Goal: Information Seeking & Learning: Check status

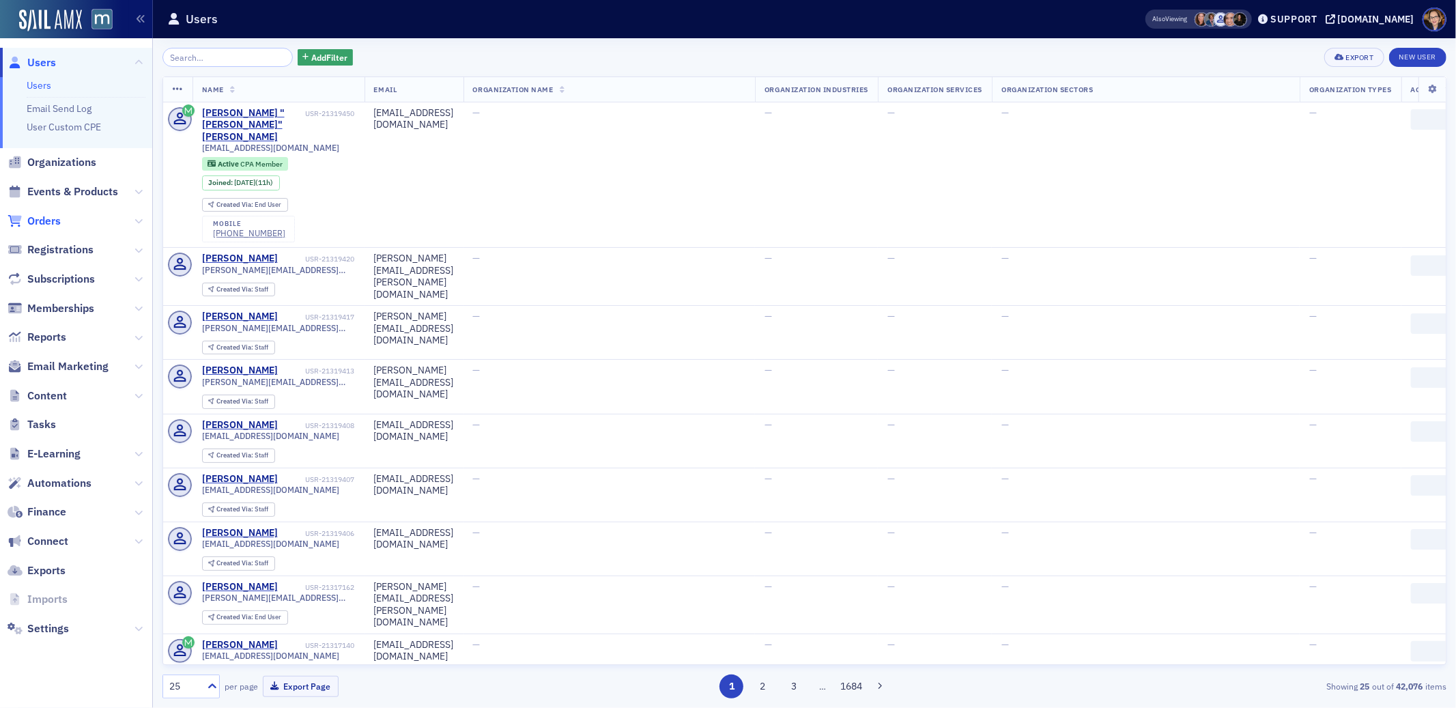
click at [36, 225] on span "Orders" at bounding box center [43, 221] width 33 height 15
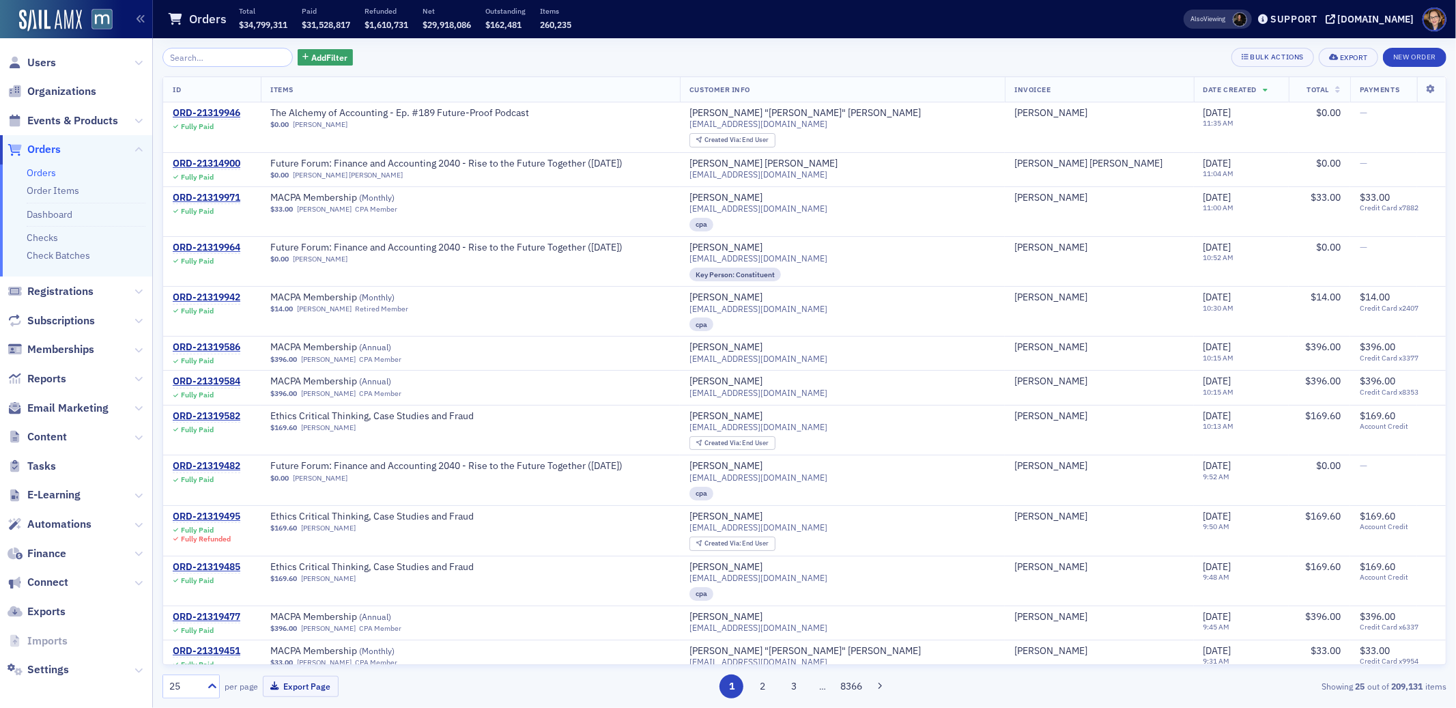
click at [37, 146] on span "Orders" at bounding box center [43, 149] width 33 height 15
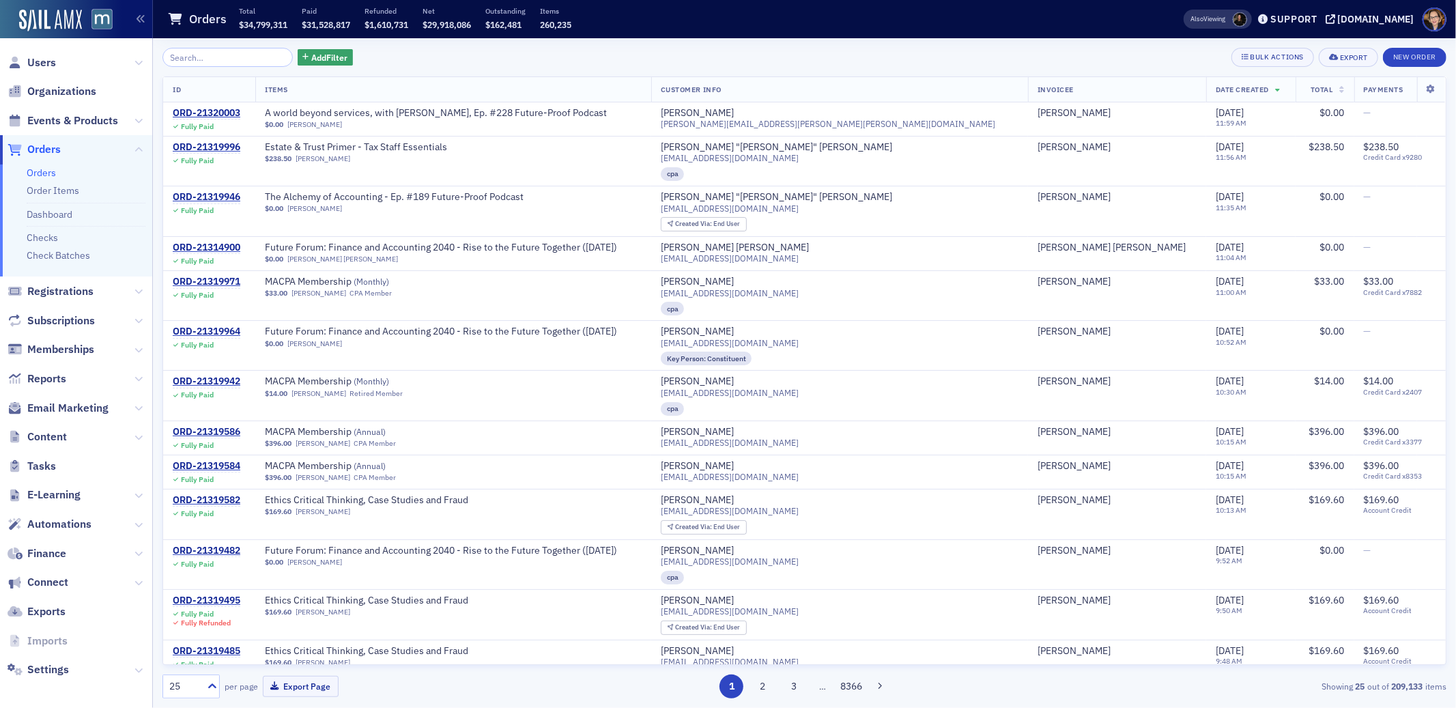
click at [43, 144] on span "Orders" at bounding box center [43, 149] width 33 height 15
click at [192, 56] on input "search" at bounding box center [227, 57] width 130 height 19
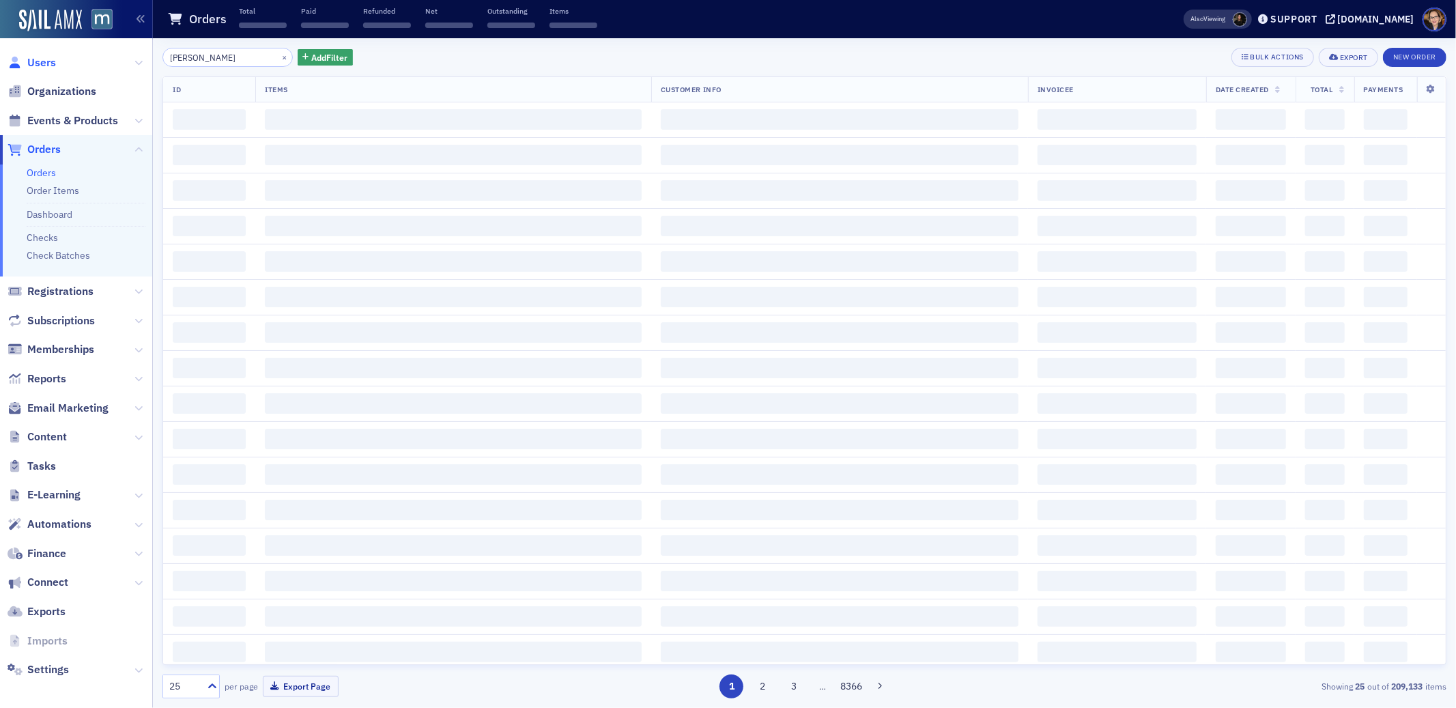
type input "[PERSON_NAME]"
drag, startPoint x: 38, startPoint y: 63, endPoint x: 61, endPoint y: 60, distance: 23.4
click at [38, 63] on span "Users" at bounding box center [41, 62] width 29 height 15
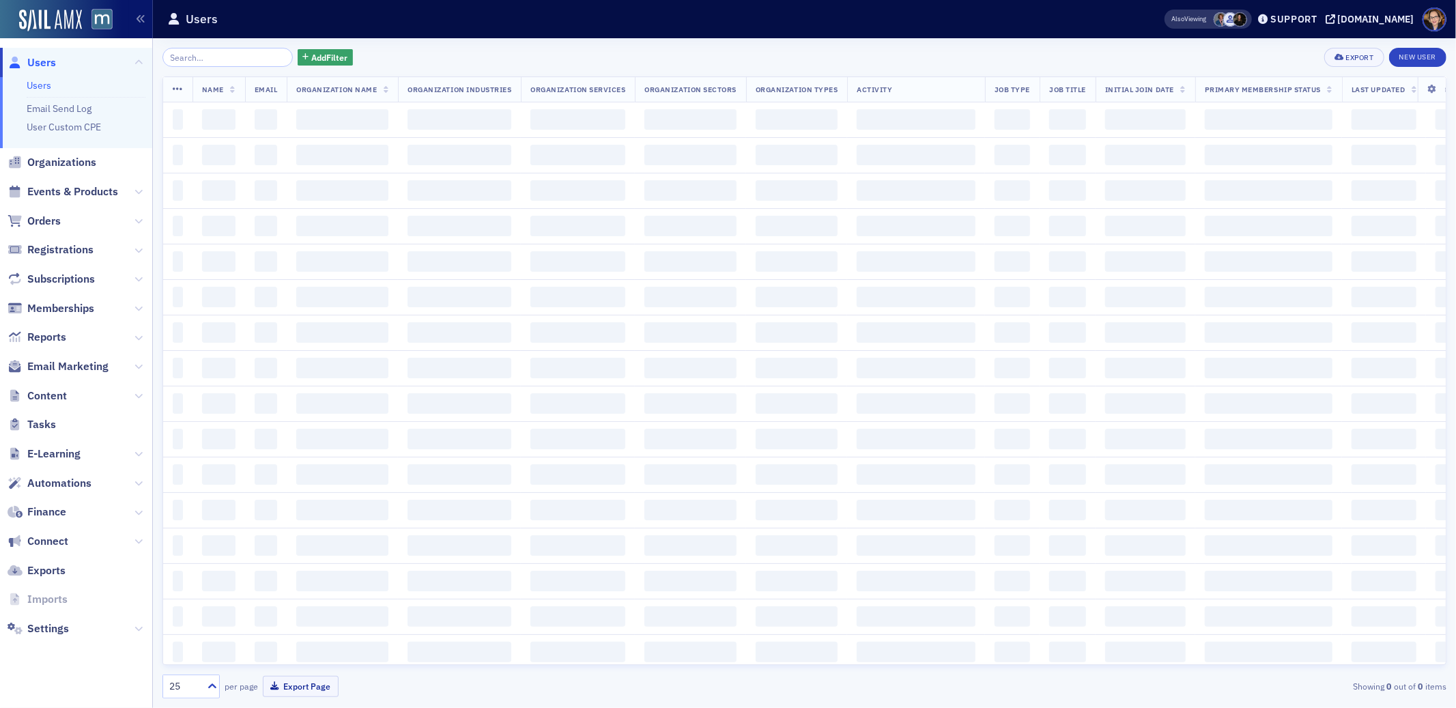
click at [206, 58] on input "search" at bounding box center [227, 57] width 130 height 19
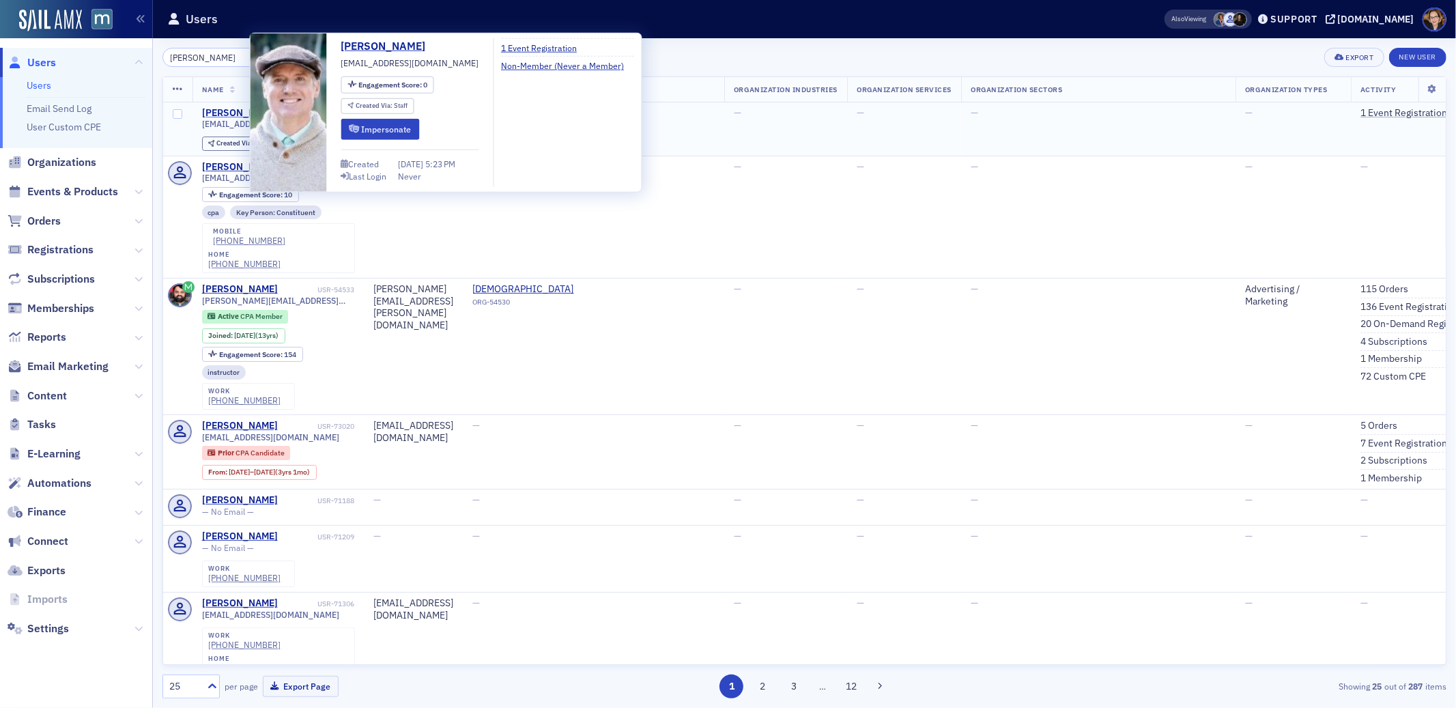
type input "[PERSON_NAME]"
click at [216, 113] on div "[PERSON_NAME]" at bounding box center [240, 113] width 76 height 12
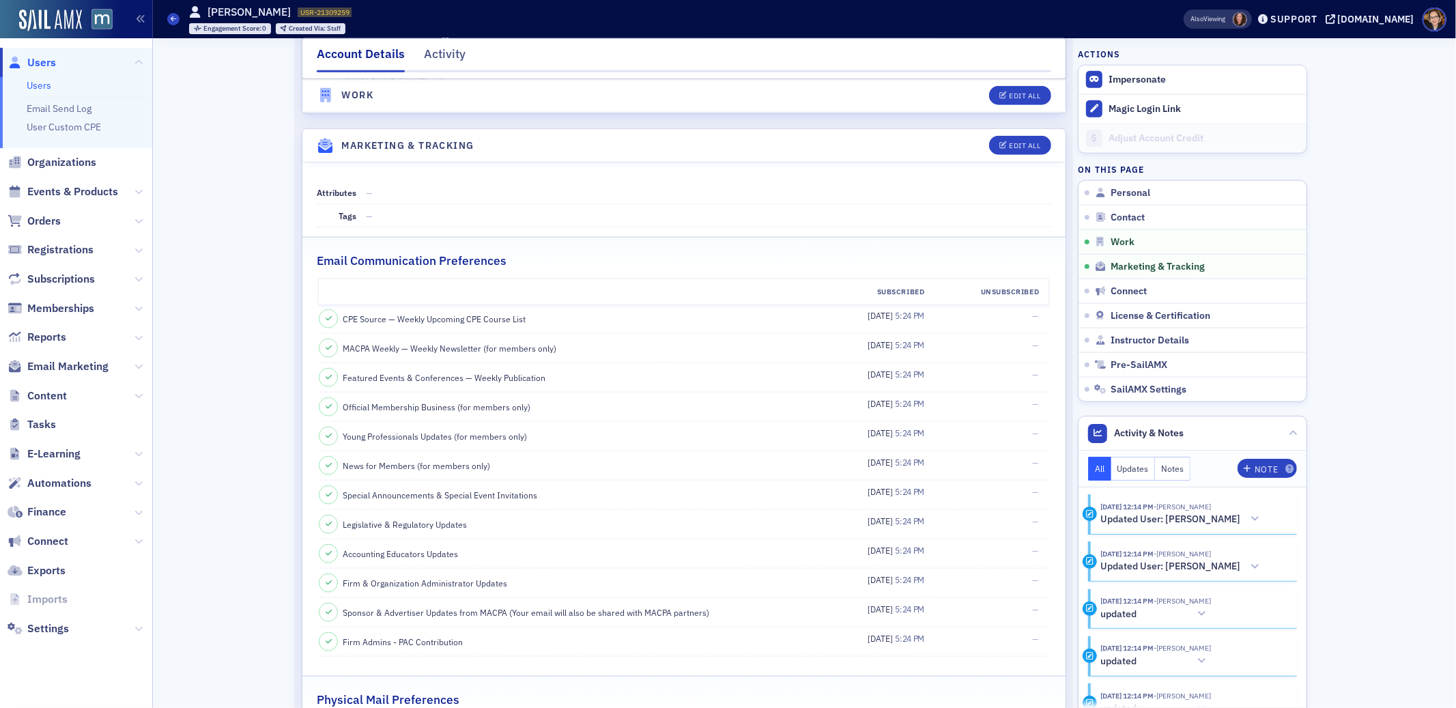
scroll to position [1262, 0]
click at [1015, 150] on div "Edit All" at bounding box center [1024, 150] width 31 height 8
select select "US"
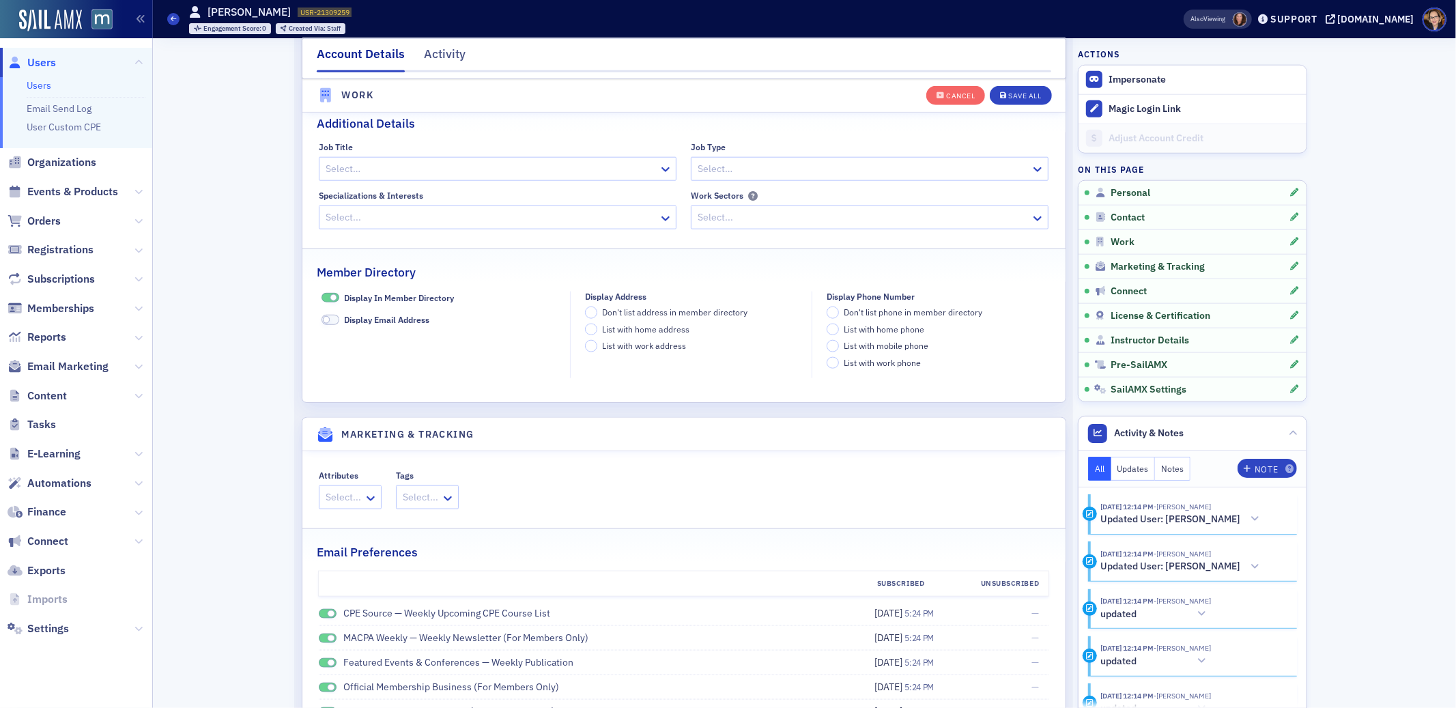
scroll to position [1601, 0]
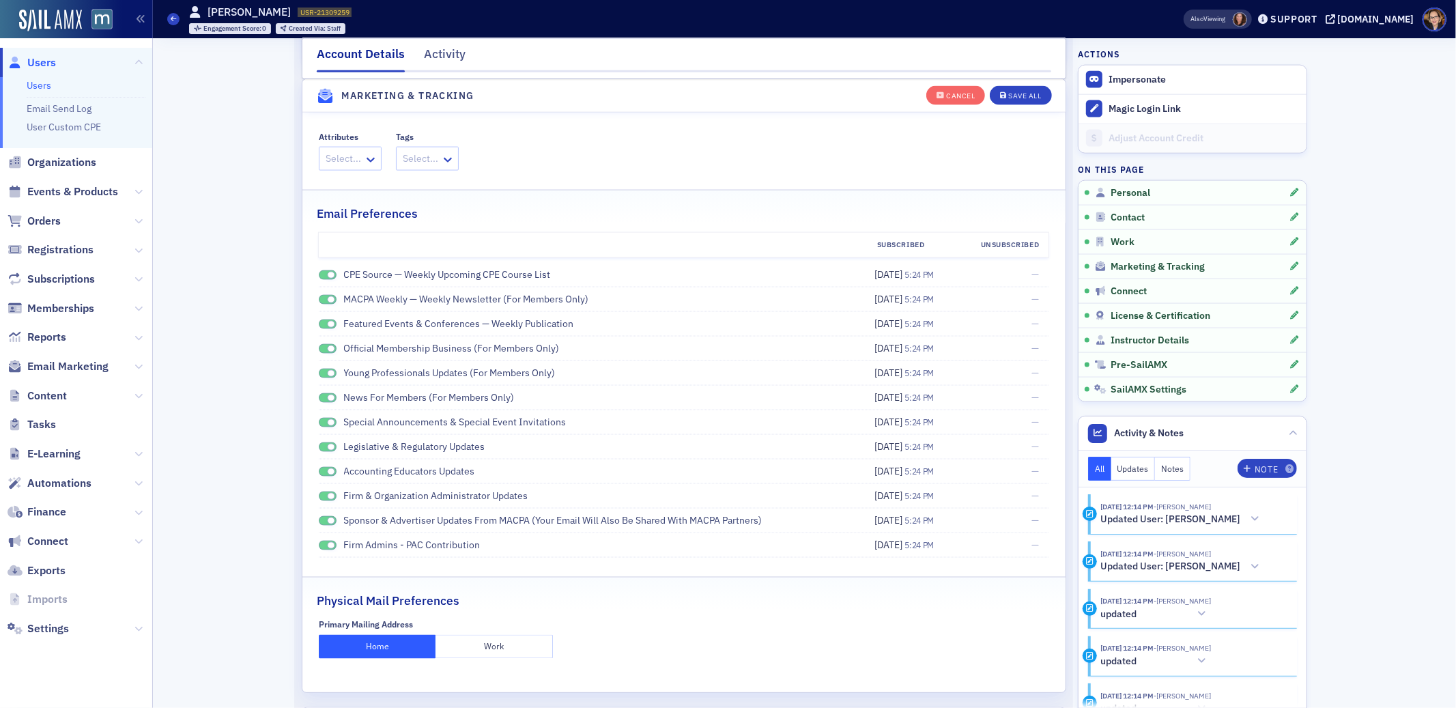
click at [328, 276] on span at bounding box center [332, 276] width 8 height 8
click at [328, 323] on span at bounding box center [332, 325] width 8 height 8
click at [328, 349] on span at bounding box center [332, 349] width 8 height 8
click at [321, 369] on span at bounding box center [328, 374] width 18 height 10
click at [321, 394] on span at bounding box center [328, 398] width 18 height 10
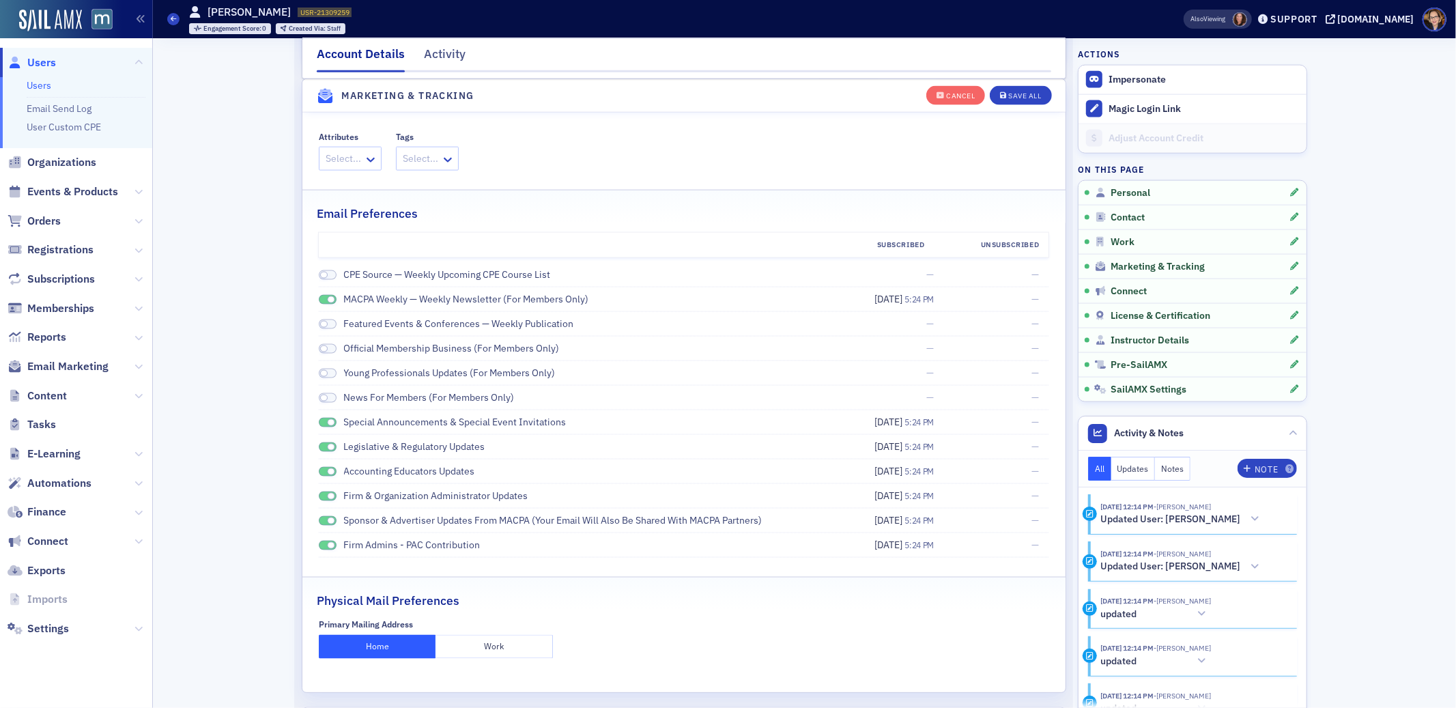
click at [319, 424] on span at bounding box center [328, 423] width 18 height 10
click at [328, 446] on span at bounding box center [332, 448] width 8 height 8
click at [328, 474] on span at bounding box center [332, 472] width 8 height 8
click at [323, 500] on span at bounding box center [328, 496] width 18 height 10
click at [328, 524] on span at bounding box center [332, 521] width 8 height 8
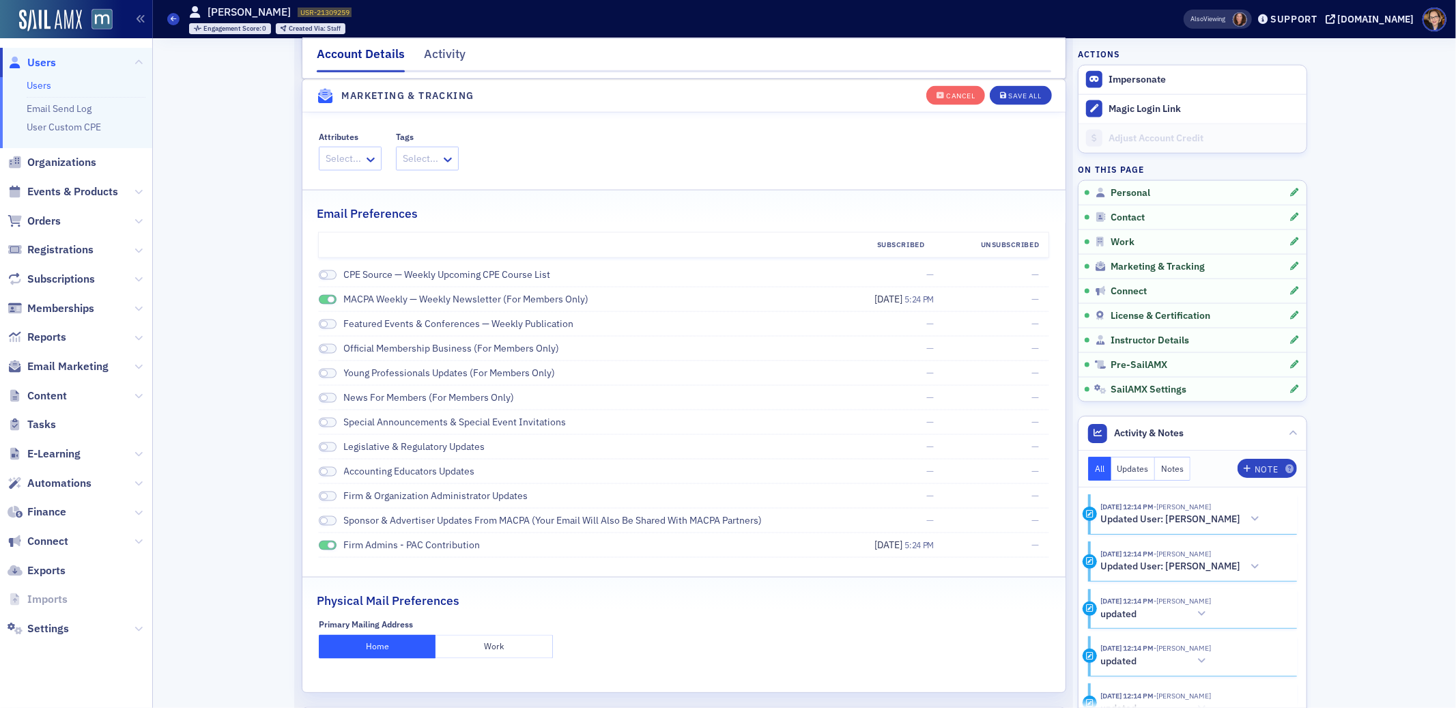
click at [328, 545] on span at bounding box center [332, 546] width 8 height 8
click at [328, 300] on span at bounding box center [332, 300] width 8 height 8
click at [1026, 92] on div "Save All" at bounding box center [1025, 96] width 33 height 8
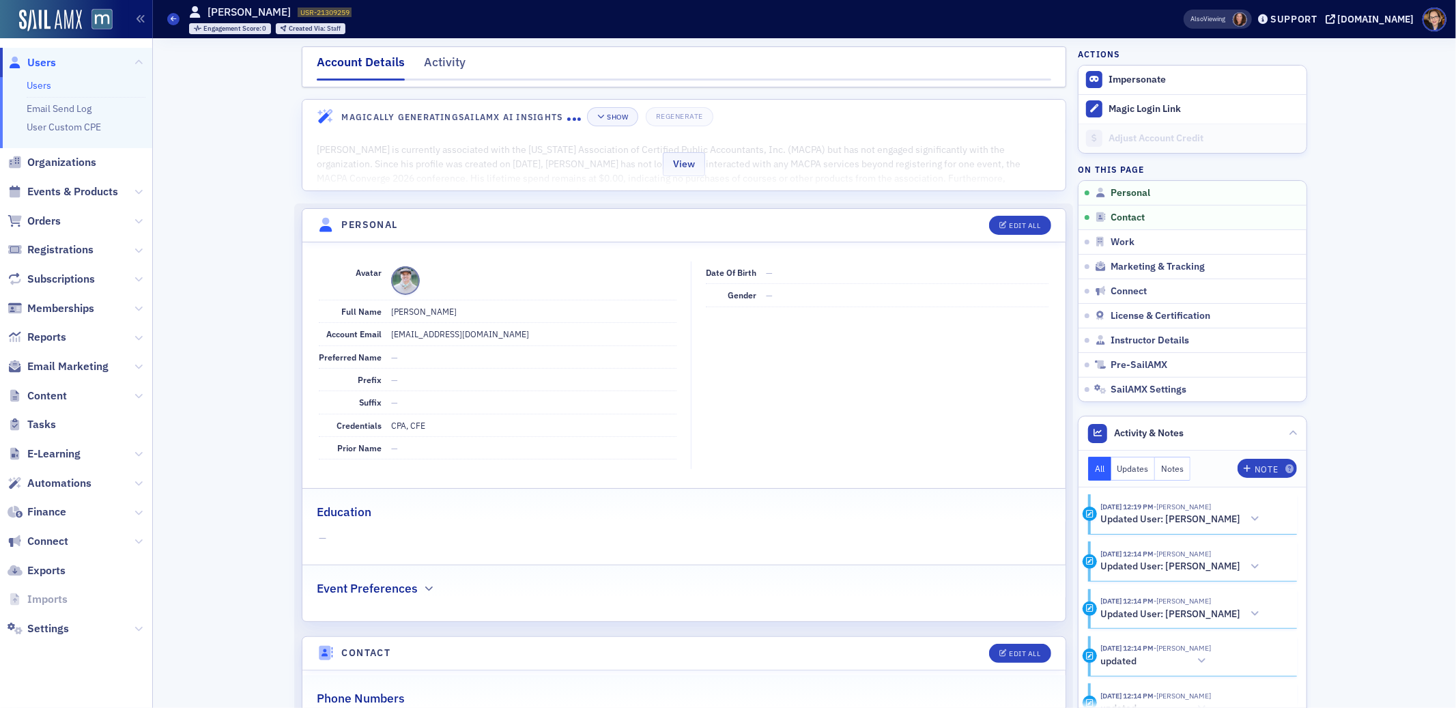
scroll to position [0, 0]
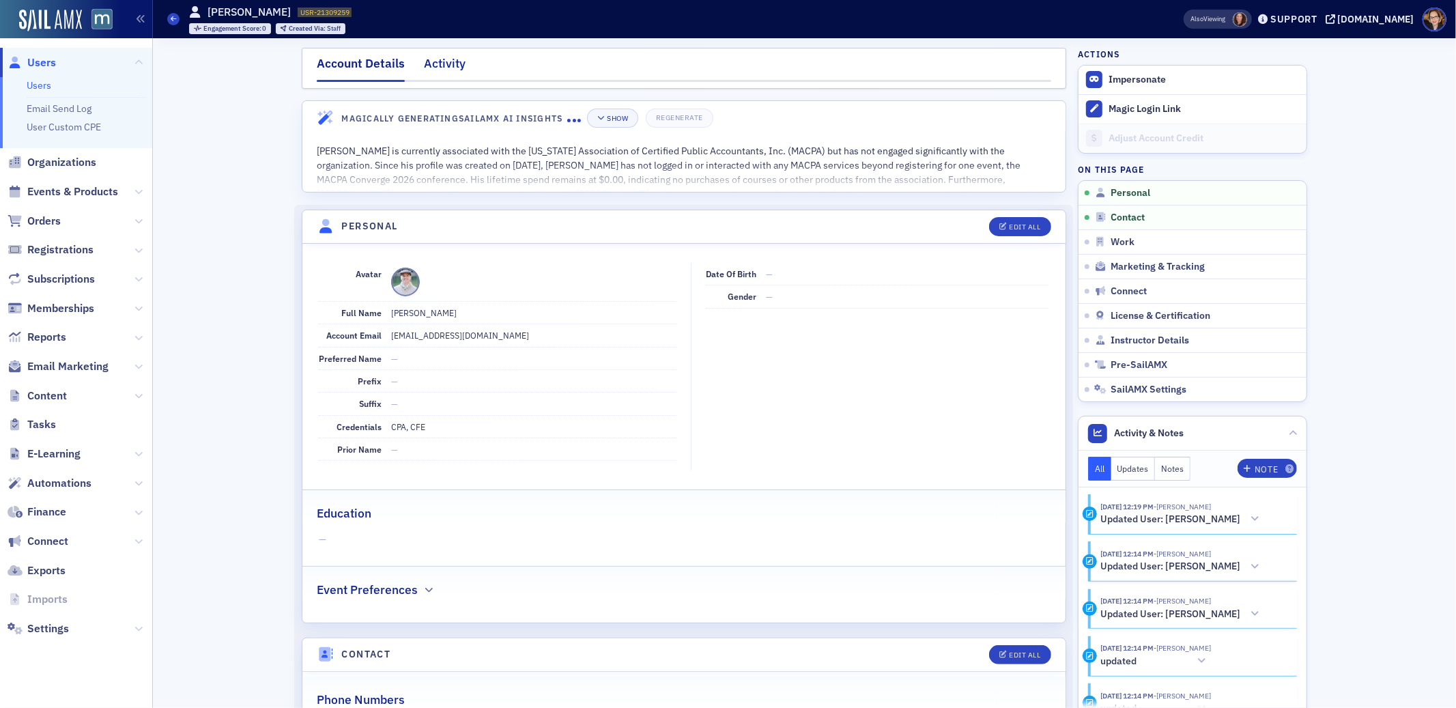
click at [442, 61] on div "Activity" at bounding box center [445, 67] width 42 height 25
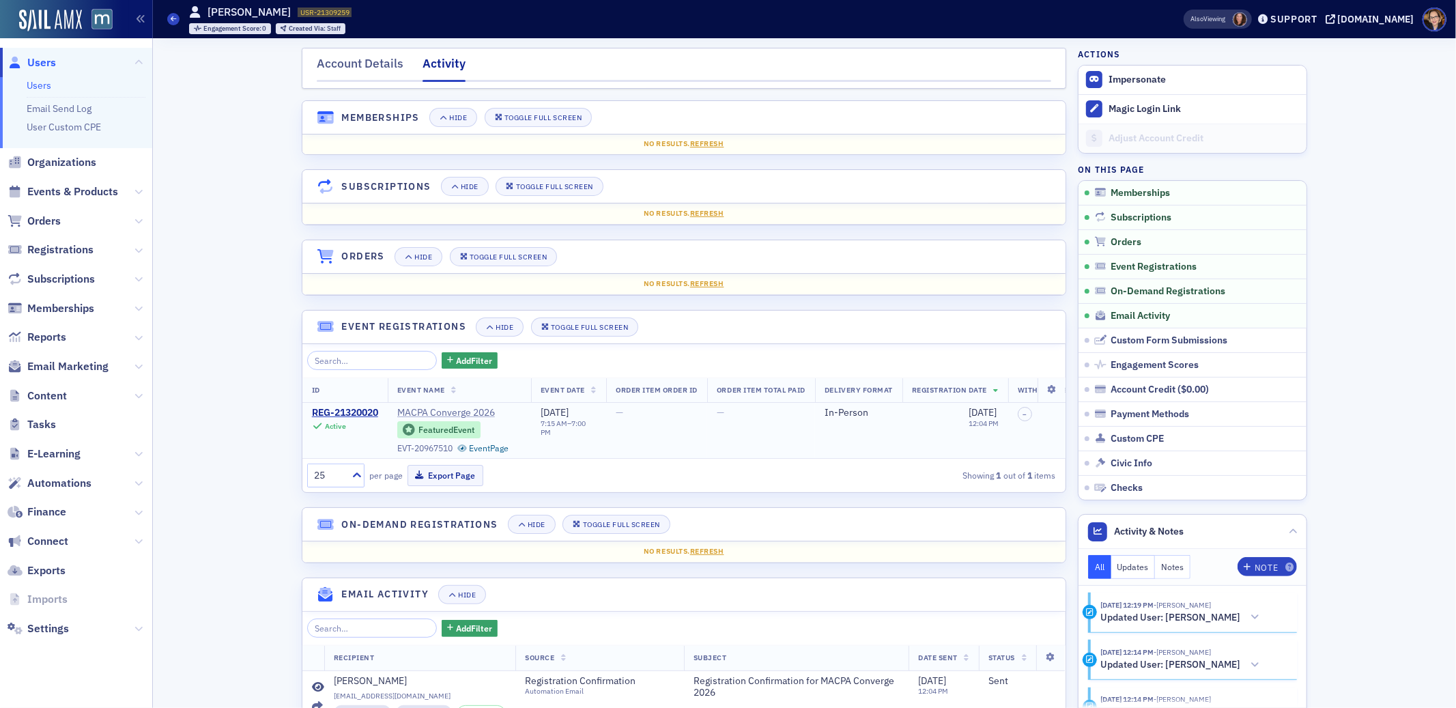
click at [446, 408] on span "MACPA Converge 2026" at bounding box center [459, 413] width 124 height 12
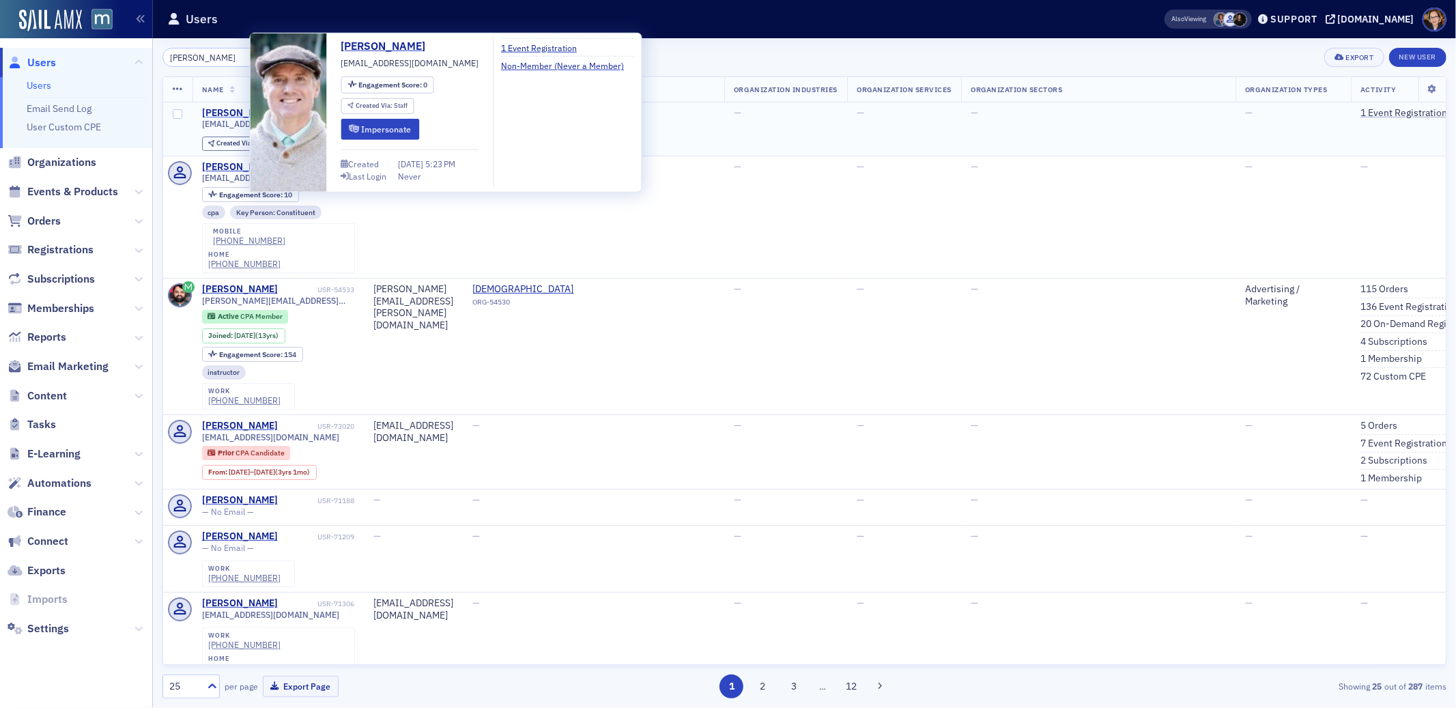
click at [228, 110] on div "[PERSON_NAME]" at bounding box center [240, 113] width 76 height 12
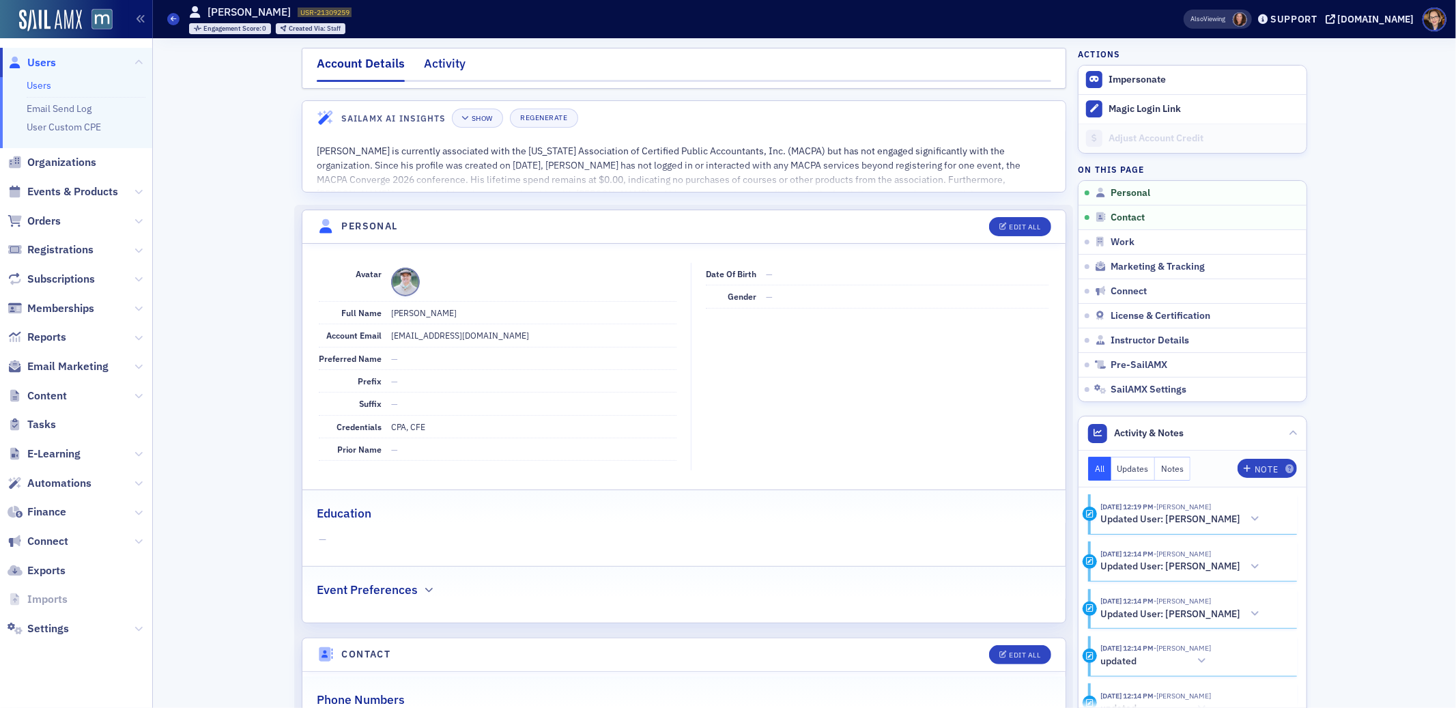
click at [424, 58] on div "Activity" at bounding box center [445, 67] width 42 height 25
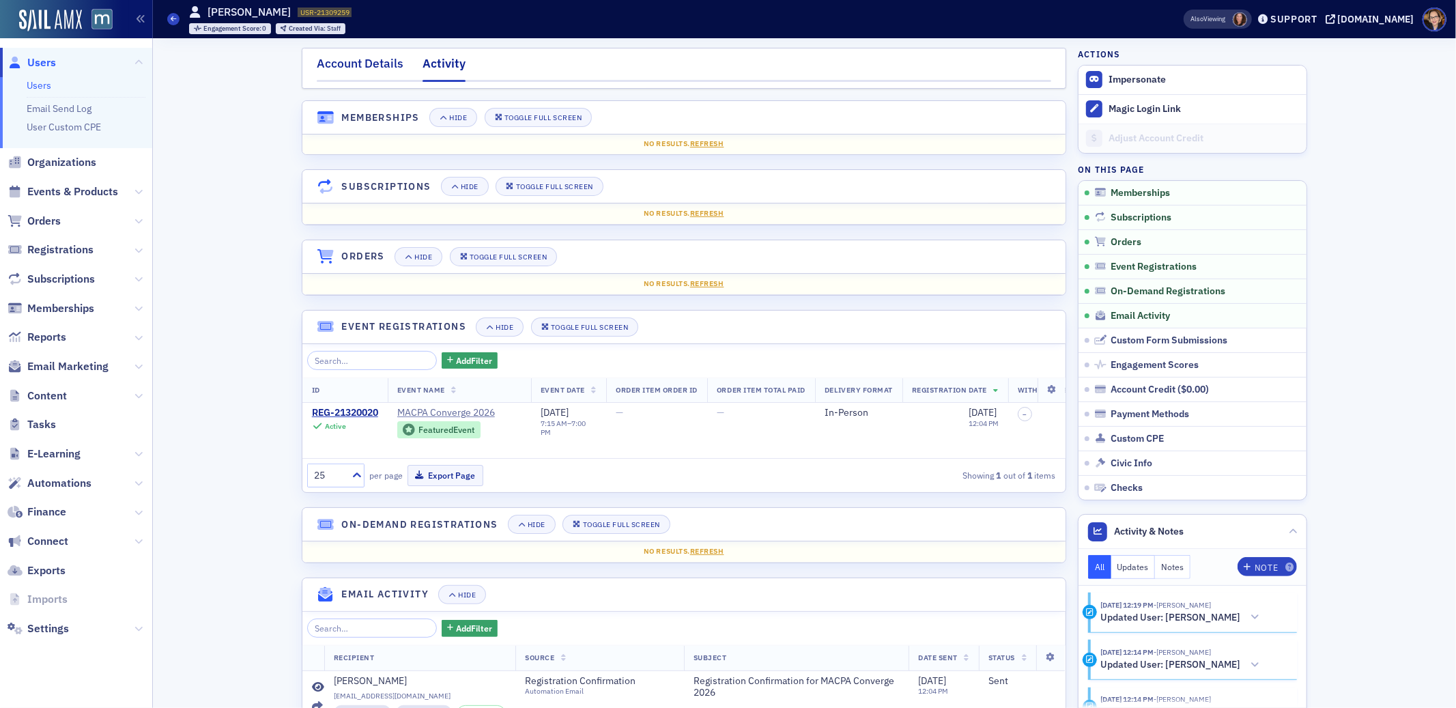
click at [365, 57] on div "Account Details" at bounding box center [360, 67] width 87 height 25
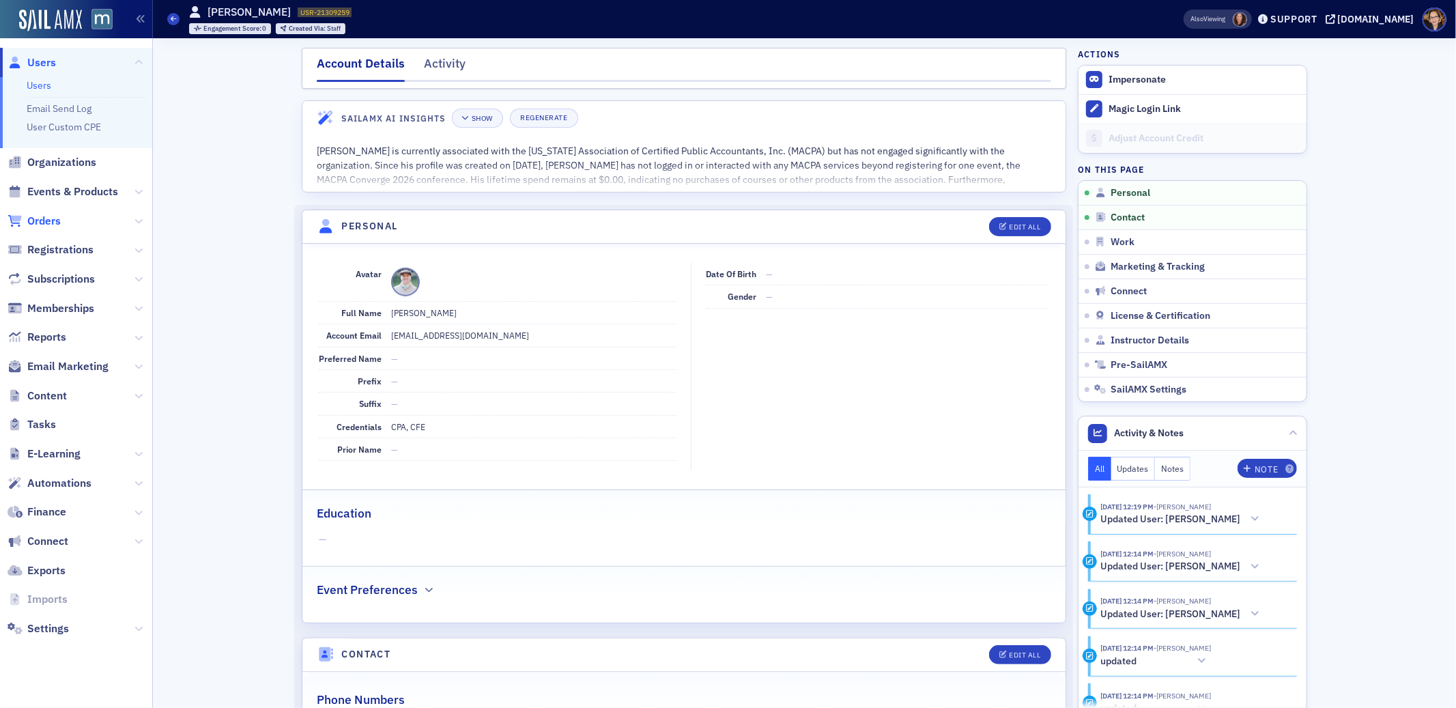
click at [51, 220] on span "Orders" at bounding box center [43, 221] width 33 height 15
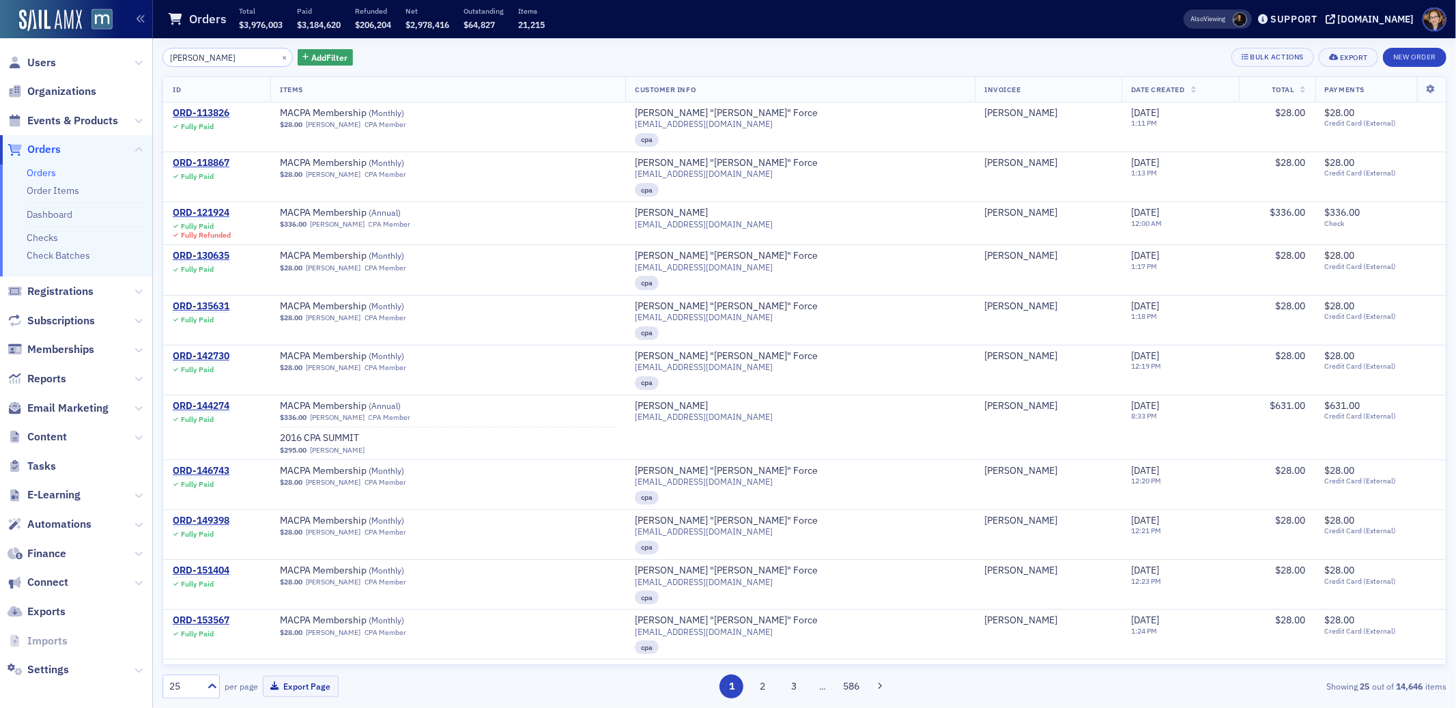
click at [45, 150] on span "Orders" at bounding box center [43, 149] width 33 height 15
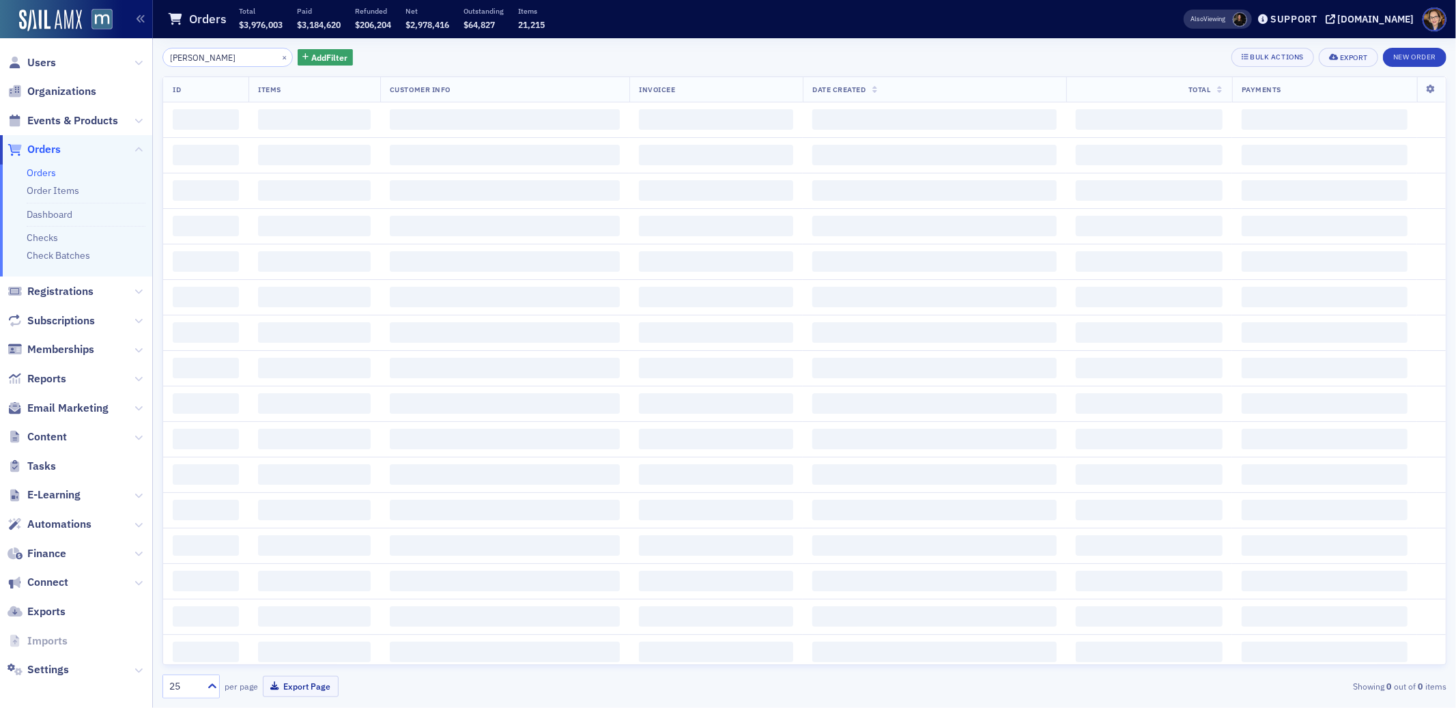
click at [44, 149] on span "Orders" at bounding box center [43, 149] width 33 height 15
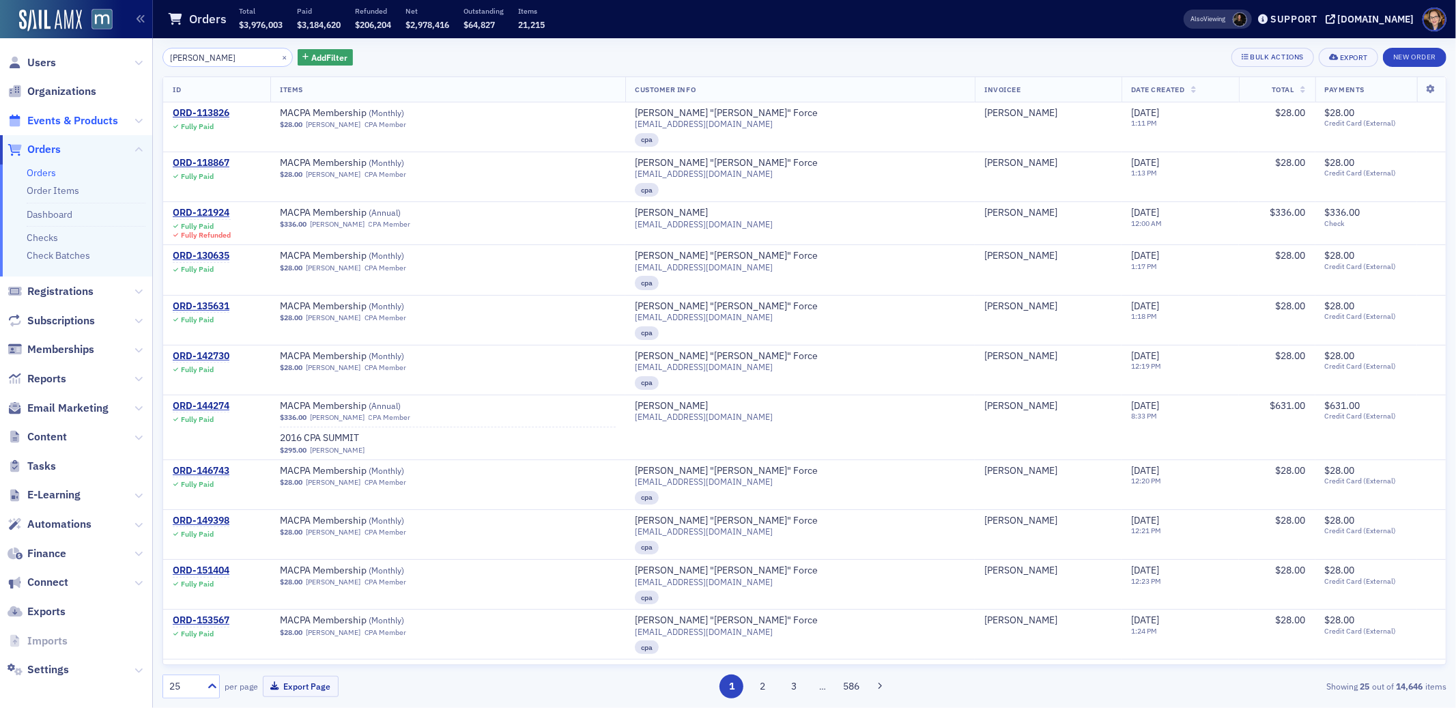
click at [56, 117] on span "Events & Products" at bounding box center [72, 120] width 91 height 15
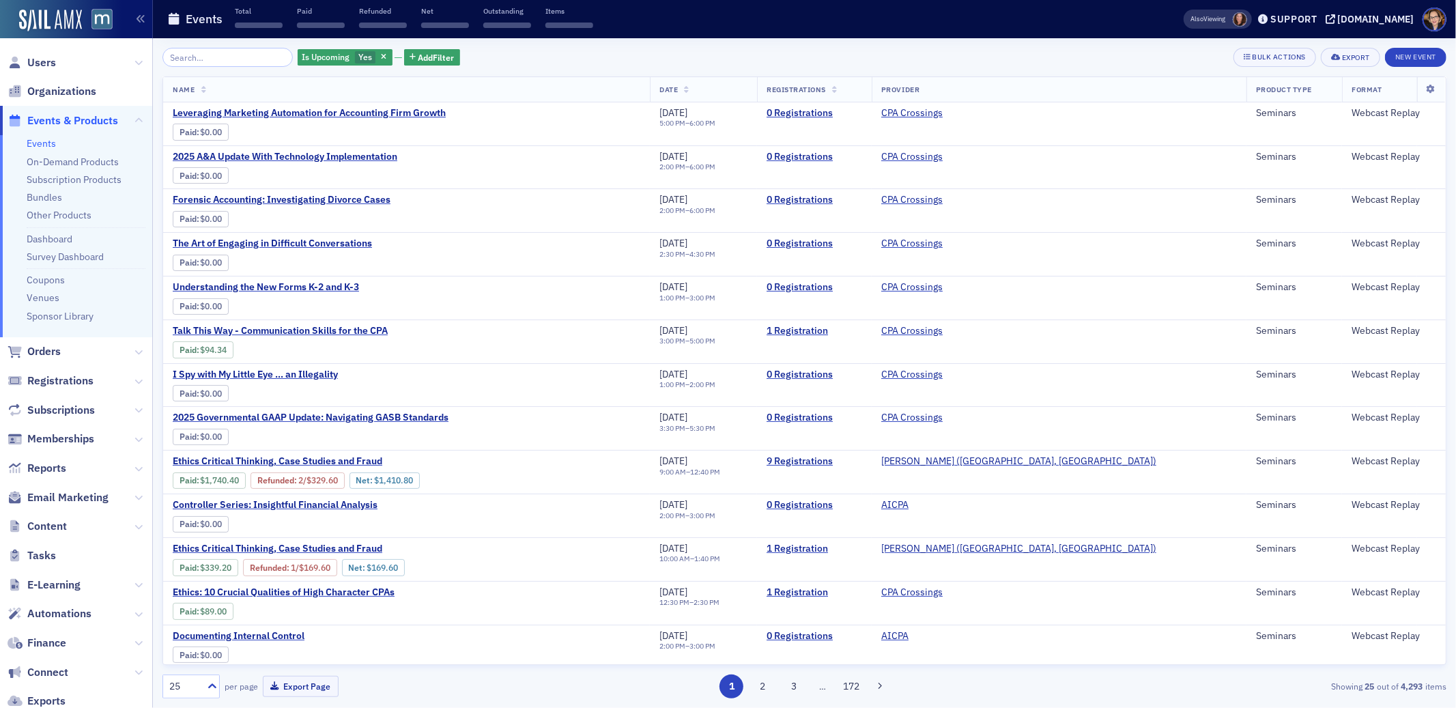
drag, startPoint x: 233, startPoint y: 59, endPoint x: 162, endPoint y: 57, distance: 71.0
click at [162, 57] on input "search" at bounding box center [227, 57] width 130 height 19
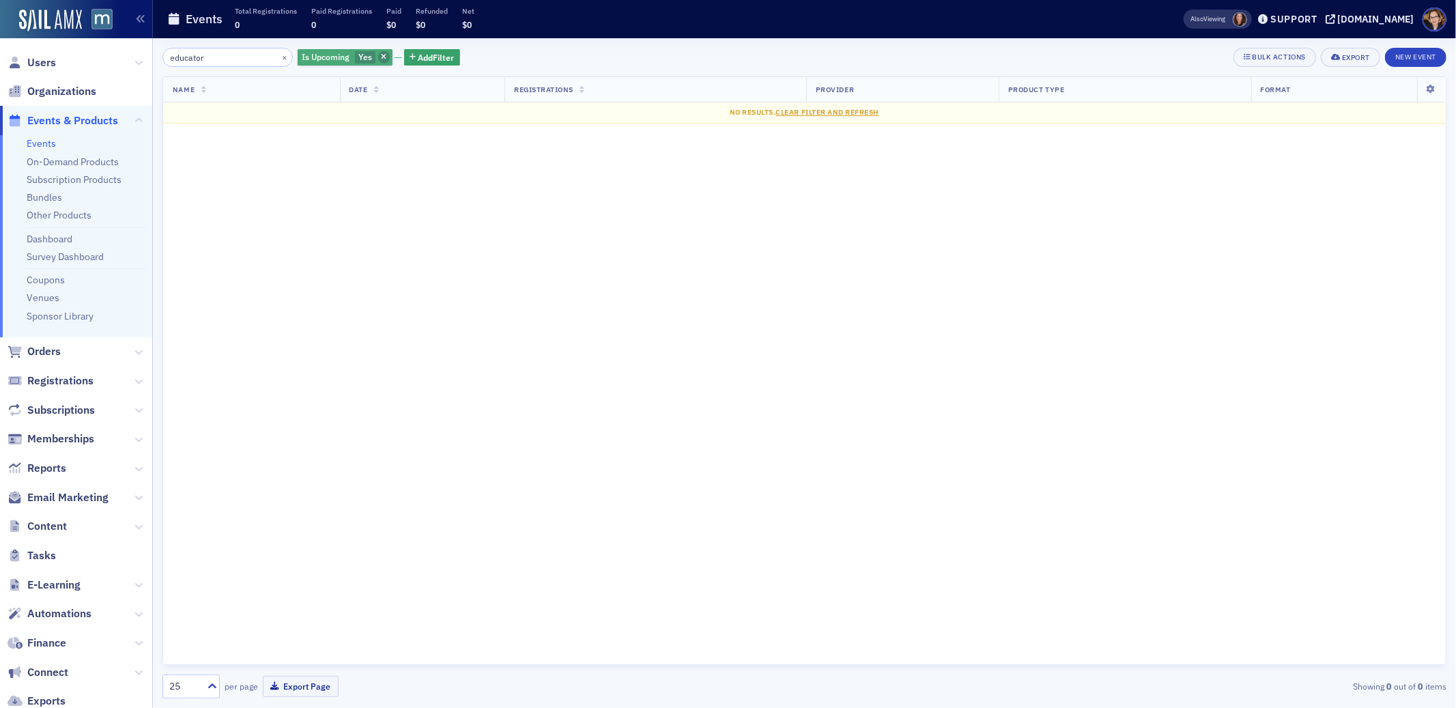
type input "educator"
click at [381, 56] on icon "button" at bounding box center [383, 58] width 5 height 8
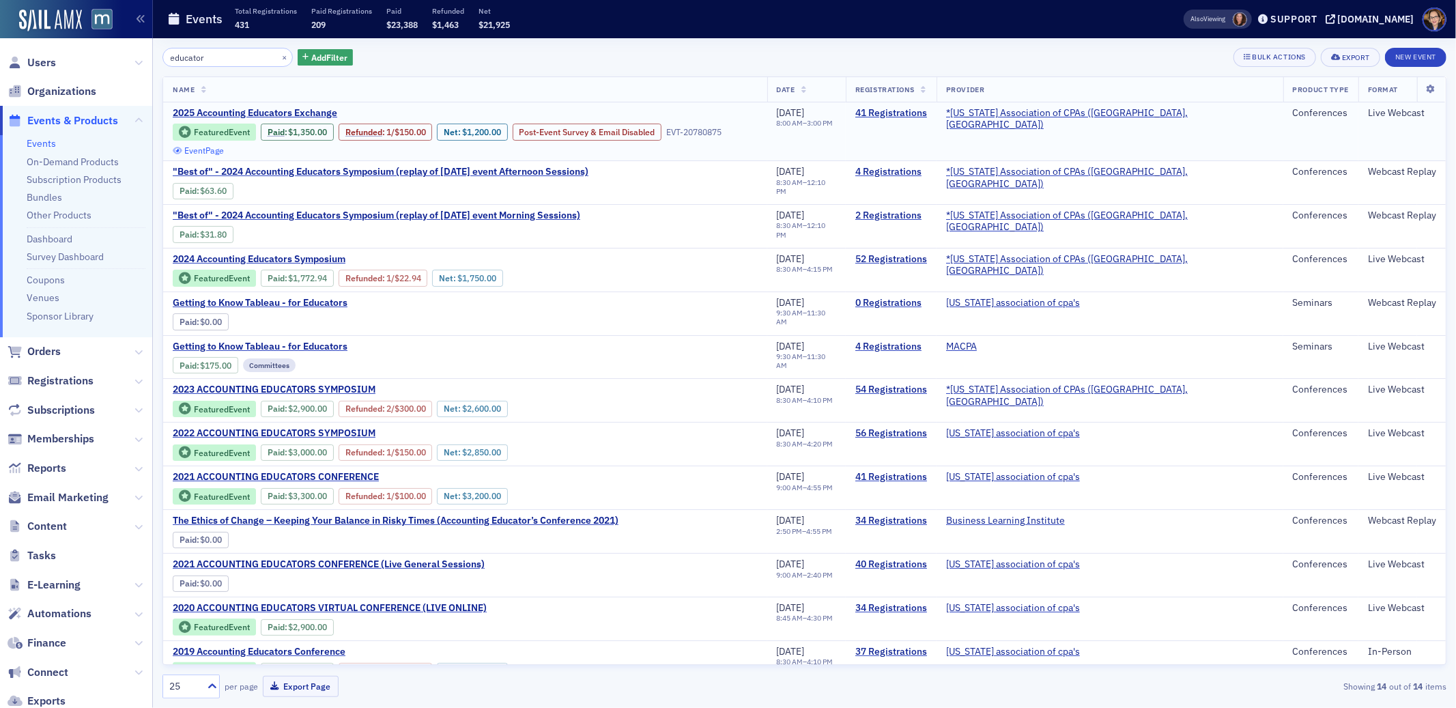
click at [225, 145] on link "Event Page" at bounding box center [199, 150] width 52 height 10
click at [927, 109] on link "41 Registrations" at bounding box center [891, 113] width 72 height 12
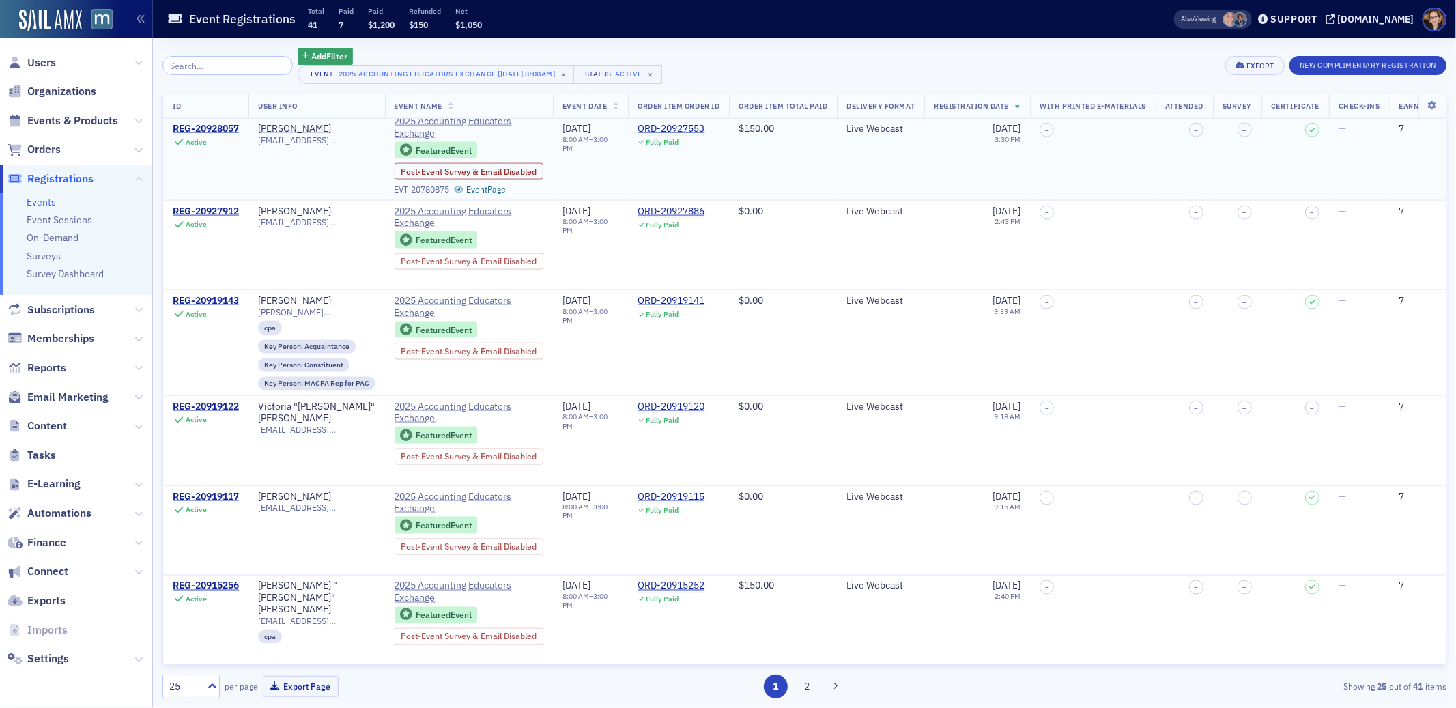
scroll to position [1729, 0]
click at [803, 691] on button "2" at bounding box center [807, 686] width 24 height 24
